Goal: Task Accomplishment & Management: Use online tool/utility

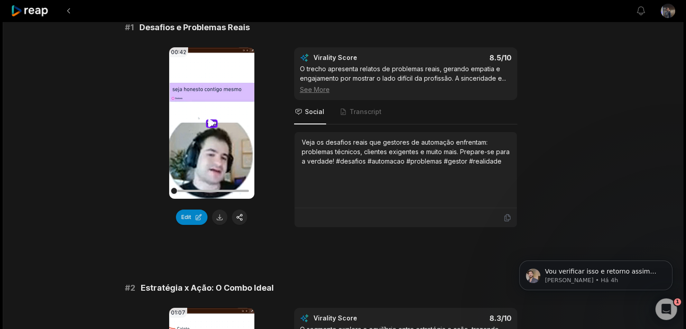
click at [213, 124] on icon at bounding box center [211, 123] width 11 height 11
drag, startPoint x: 184, startPoint y: 188, endPoint x: 157, endPoint y: 188, distance: 27.5
click at [157, 188] on div "00:42 Your browser does not support mp4 format. Edit Virality Score 8.5 /10 O t…" at bounding box center [343, 137] width 436 height 180
click at [196, 188] on div at bounding box center [211, 191] width 75 height 16
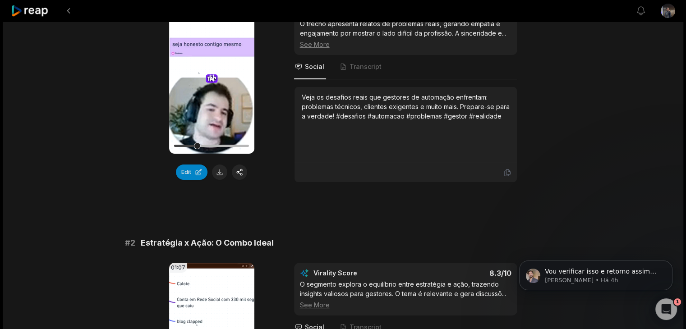
click at [209, 80] on icon at bounding box center [211, 78] width 11 height 11
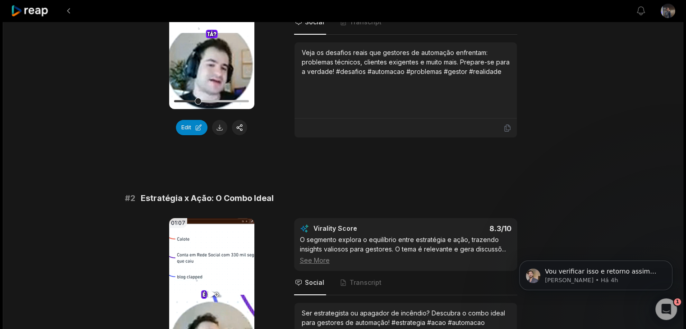
scroll to position [316, 0]
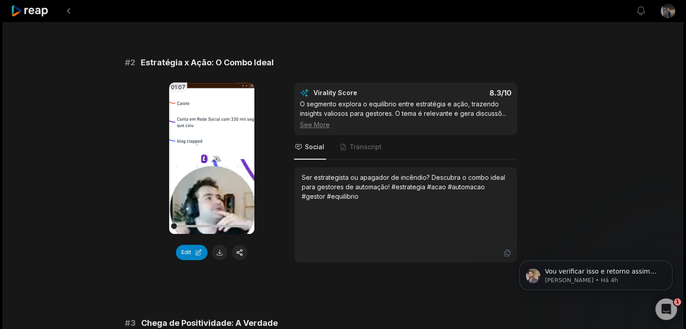
click at [215, 160] on icon at bounding box center [211, 158] width 11 height 11
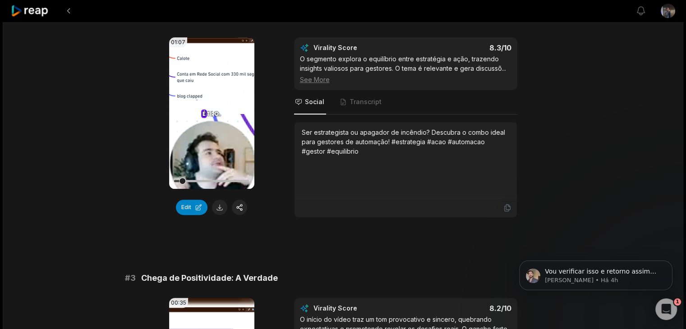
click at [208, 86] on video "Your browser does not support mp4 format." at bounding box center [211, 112] width 85 height 151
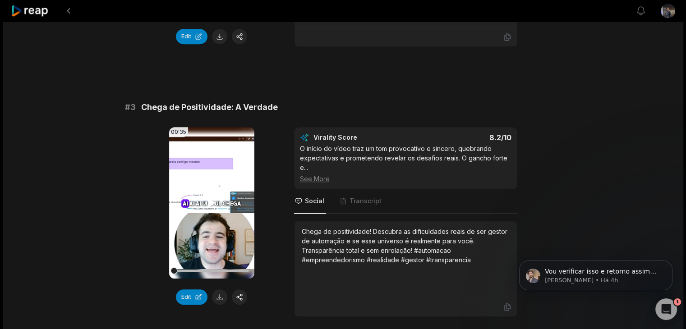
scroll to position [586, 0]
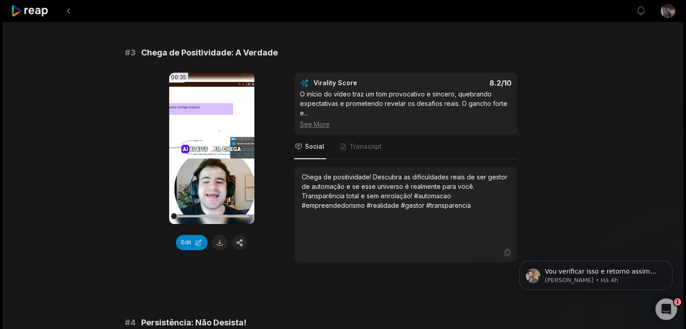
click at [214, 168] on video "Your browser does not support mp4 format." at bounding box center [211, 148] width 85 height 151
click at [214, 166] on video "Your browser does not support mp4 format." at bounding box center [211, 148] width 85 height 151
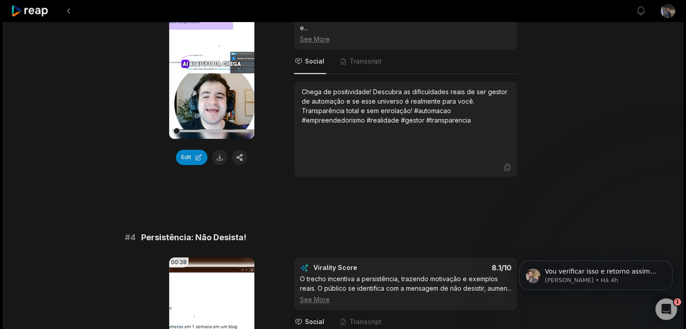
scroll to position [812, 0]
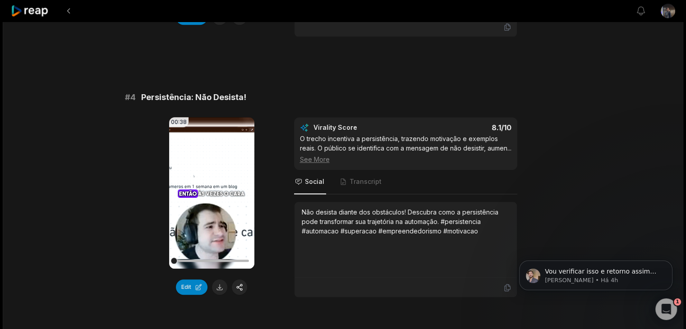
drag, startPoint x: 213, startPoint y: 192, endPoint x: 262, endPoint y: 202, distance: 49.9
click at [213, 192] on icon at bounding box center [211, 193] width 7 height 8
click at [216, 170] on video "Your browser does not support mp4 format." at bounding box center [211, 192] width 85 height 151
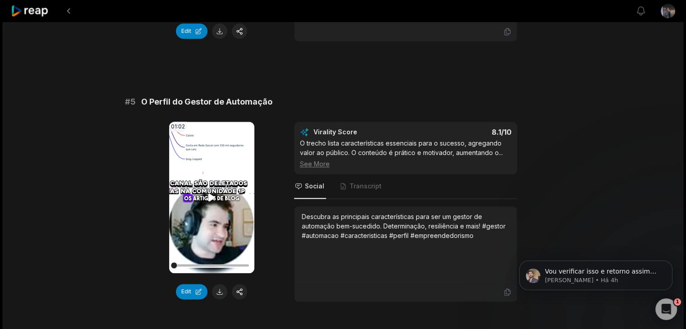
scroll to position [1082, 0]
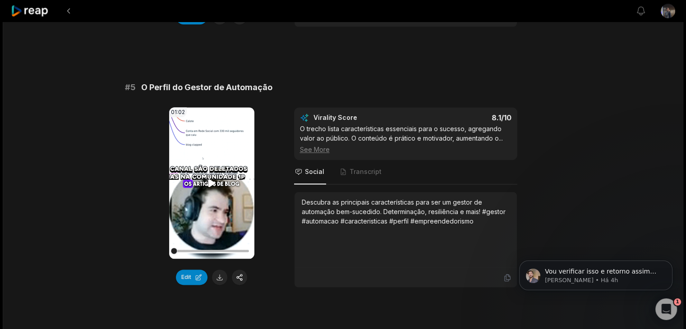
click at [211, 187] on icon at bounding box center [211, 183] width 7 height 8
click at [202, 177] on video "Your browser does not support mp4 format." at bounding box center [211, 182] width 85 height 151
click at [210, 181] on video "Your browser does not support mp4 format." at bounding box center [211, 182] width 85 height 151
click at [208, 188] on icon at bounding box center [211, 183] width 11 height 11
click at [207, 188] on icon at bounding box center [211, 183] width 11 height 11
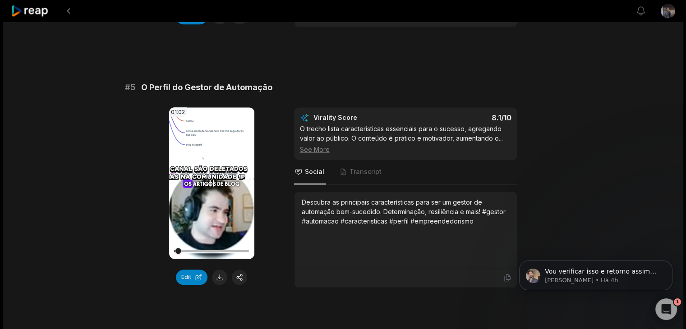
click at [210, 186] on icon at bounding box center [212, 183] width 4 height 6
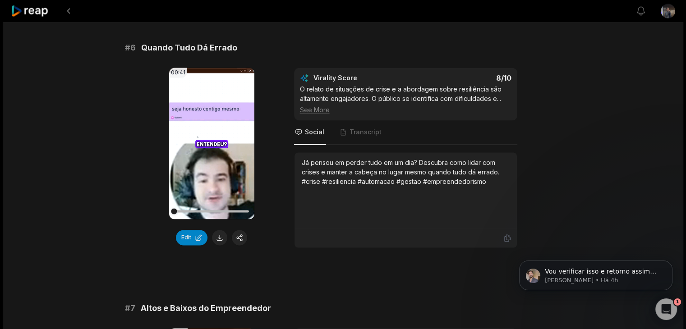
scroll to position [1398, 0]
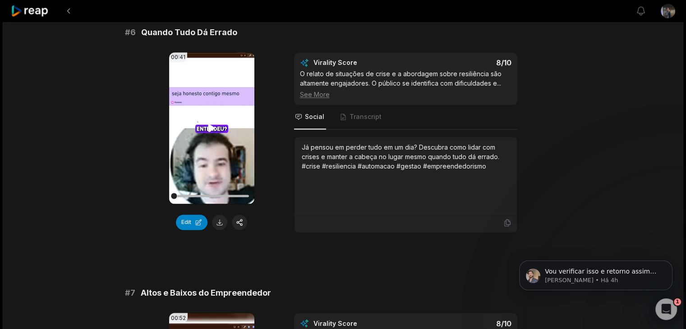
click at [211, 133] on icon at bounding box center [211, 128] width 11 height 11
click at [209, 133] on icon at bounding box center [211, 128] width 11 height 11
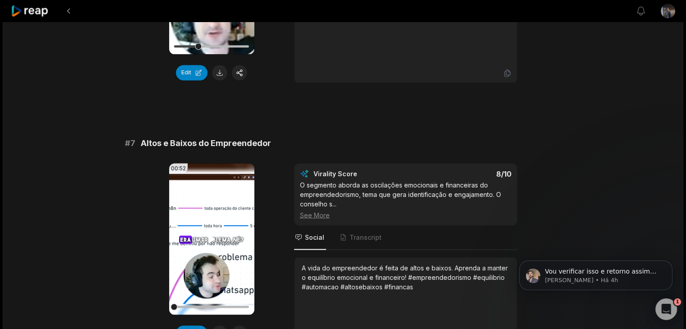
scroll to position [1578, 0]
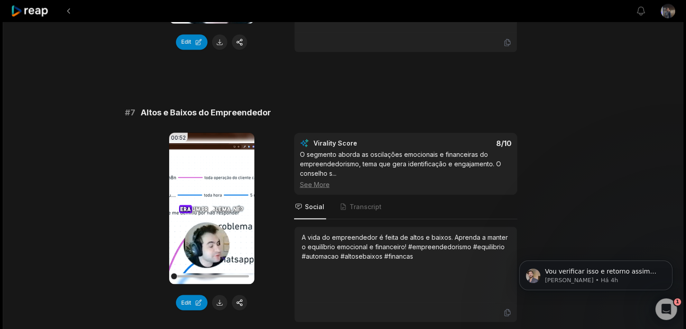
click at [211, 212] on icon at bounding box center [211, 208] width 7 height 8
click at [208, 205] on video "Your browser does not support mp4 format." at bounding box center [211, 208] width 85 height 151
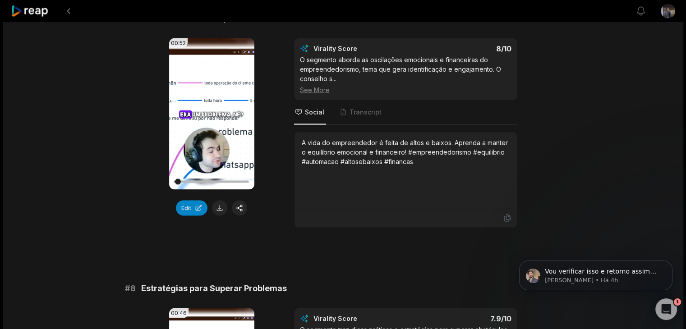
scroll to position [1849, 0]
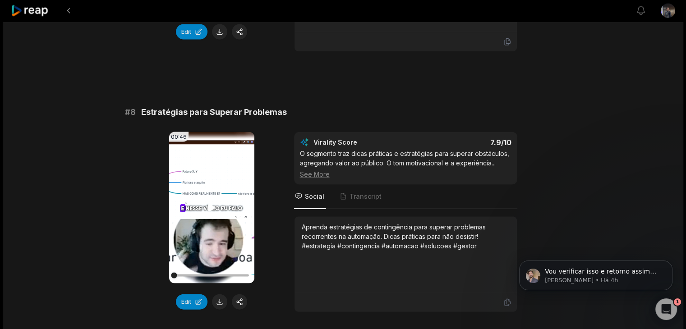
click at [206, 200] on video "Your browser does not support mp4 format." at bounding box center [211, 207] width 85 height 151
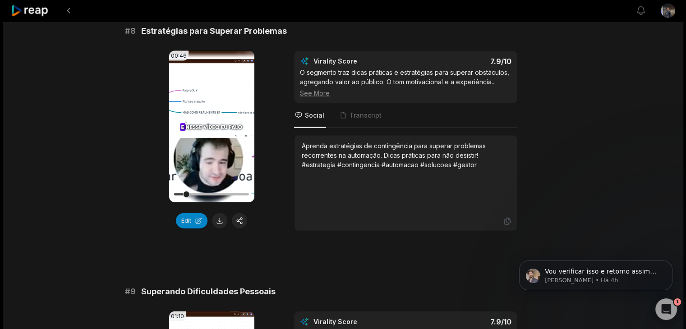
scroll to position [1939, 0]
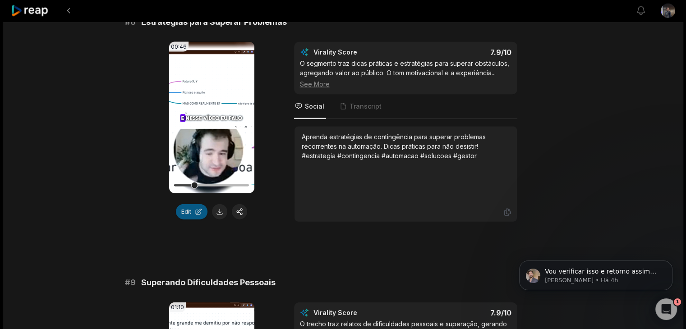
click at [189, 218] on button "Edit" at bounding box center [192, 211] width 32 height 15
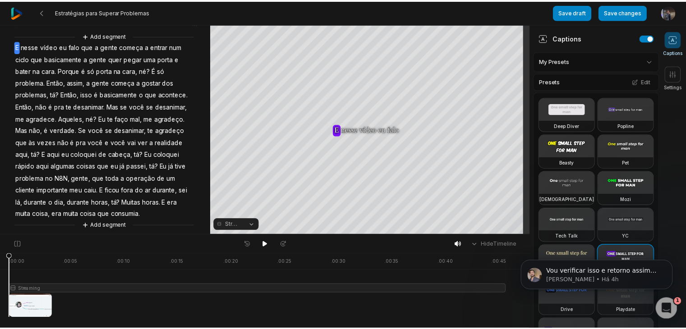
scroll to position [33, 0]
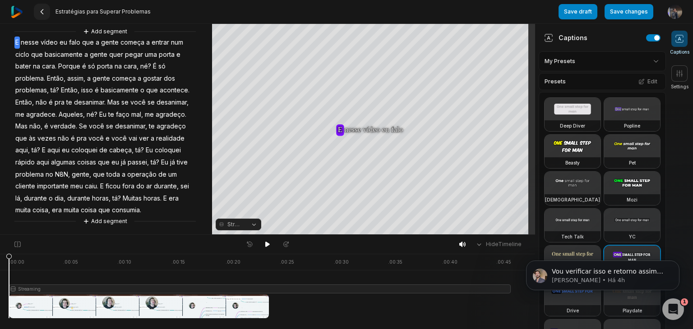
click at [47, 9] on button at bounding box center [42, 12] width 16 height 16
